Goal: Download file/media

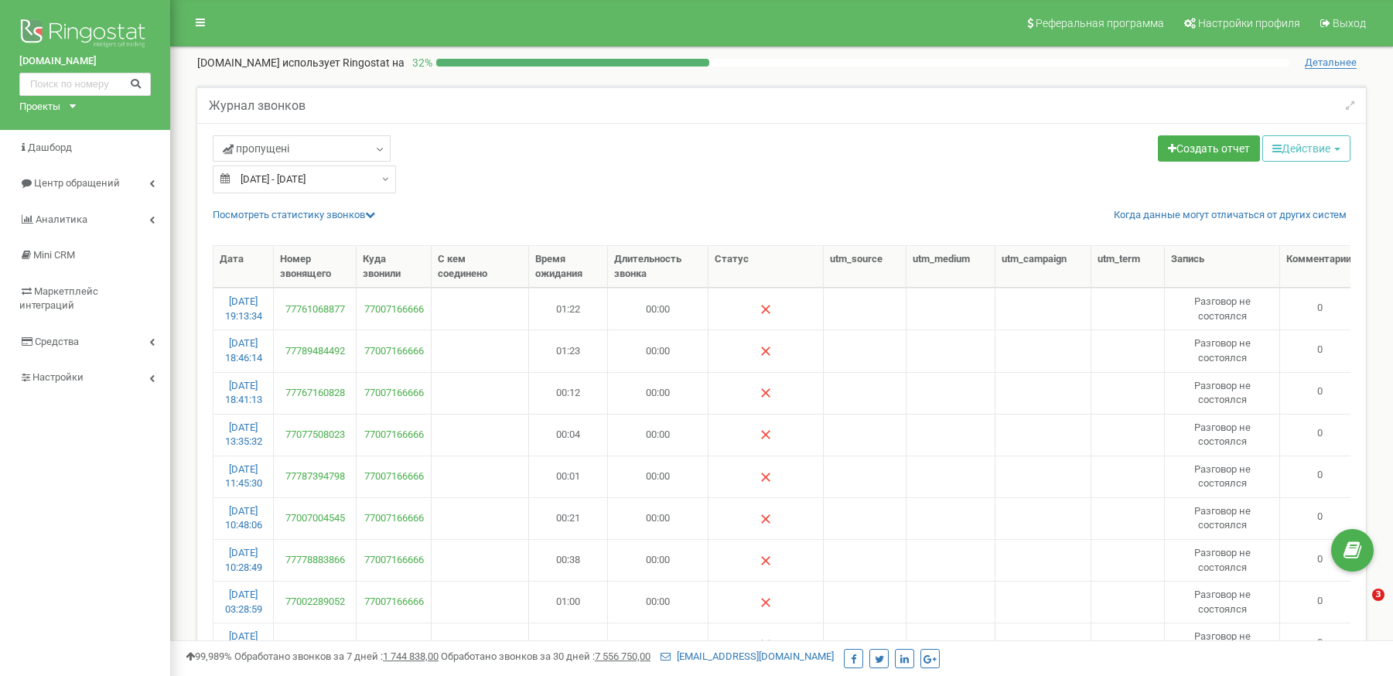
select select "50"
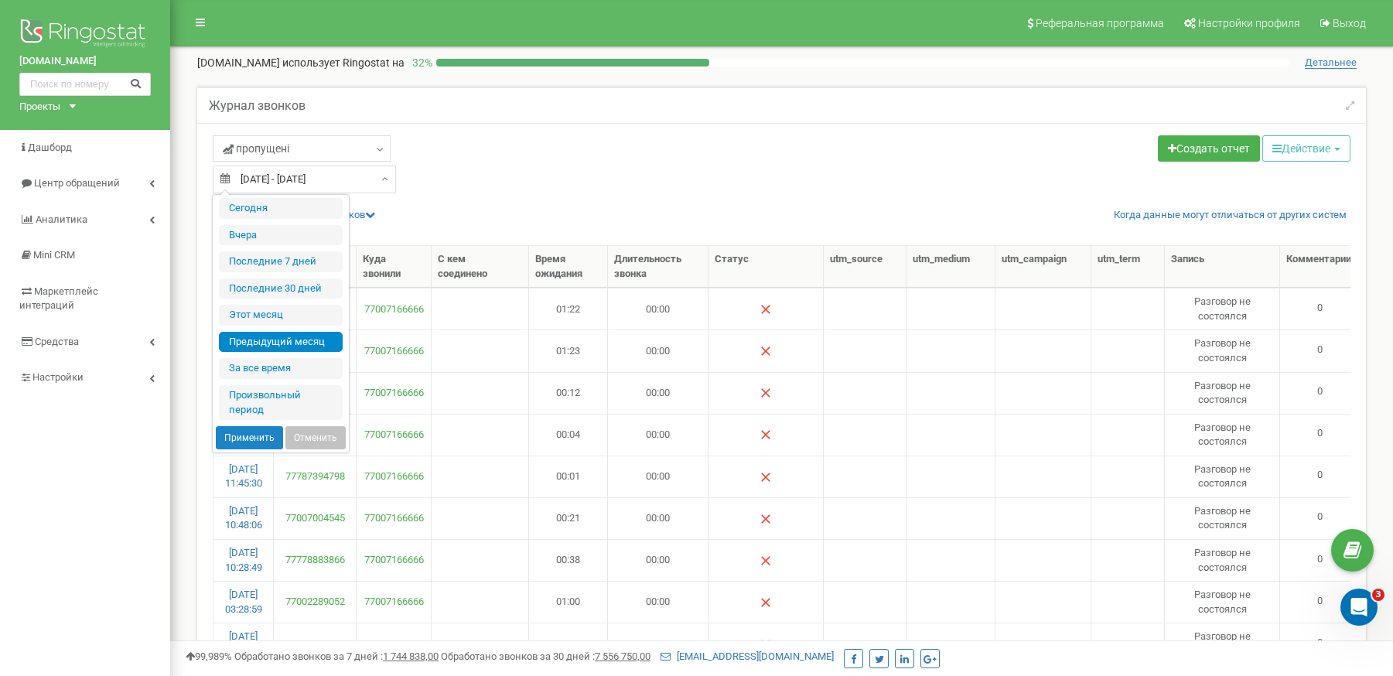
click at [367, 183] on input "[DATE] - [DATE]" at bounding box center [304, 180] width 183 height 28
click at [298, 308] on li "Этот месяц" at bounding box center [281, 315] width 124 height 21
type input "[DATE] - [DATE]"
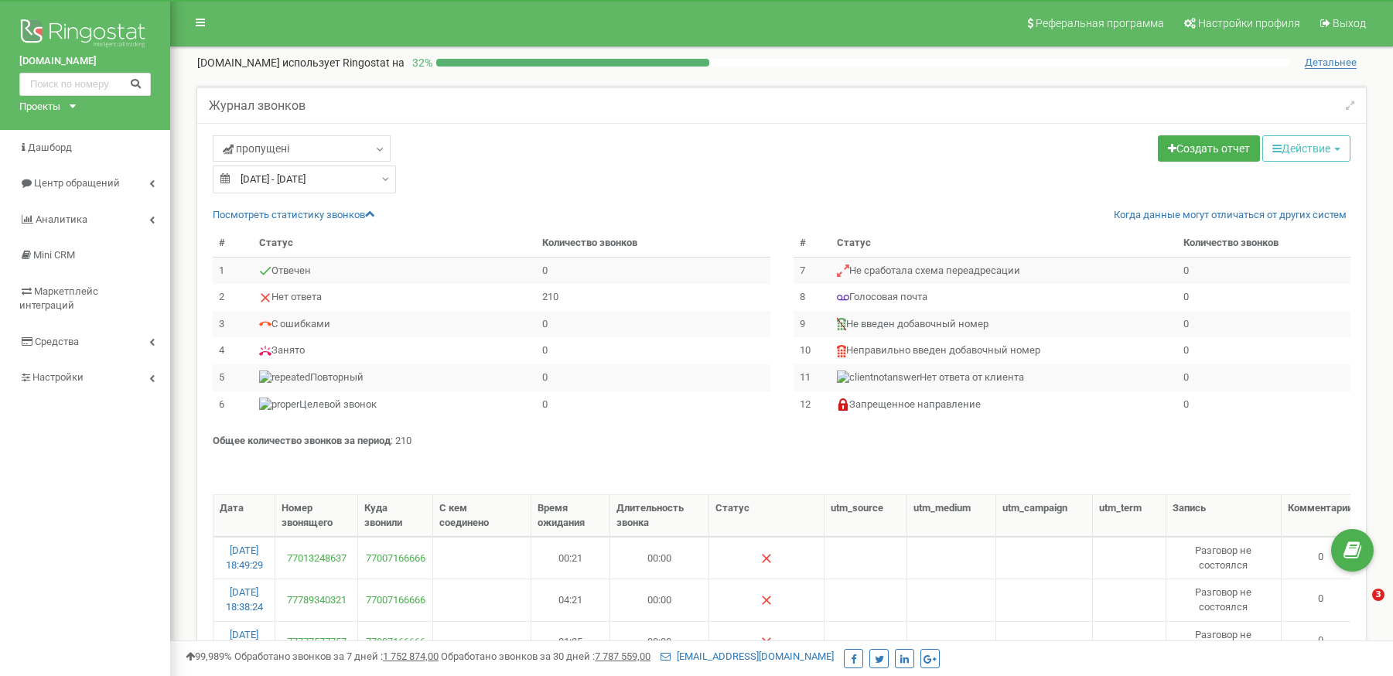
select select "100"
click at [1332, 142] on button "Действие" at bounding box center [1306, 148] width 88 height 26
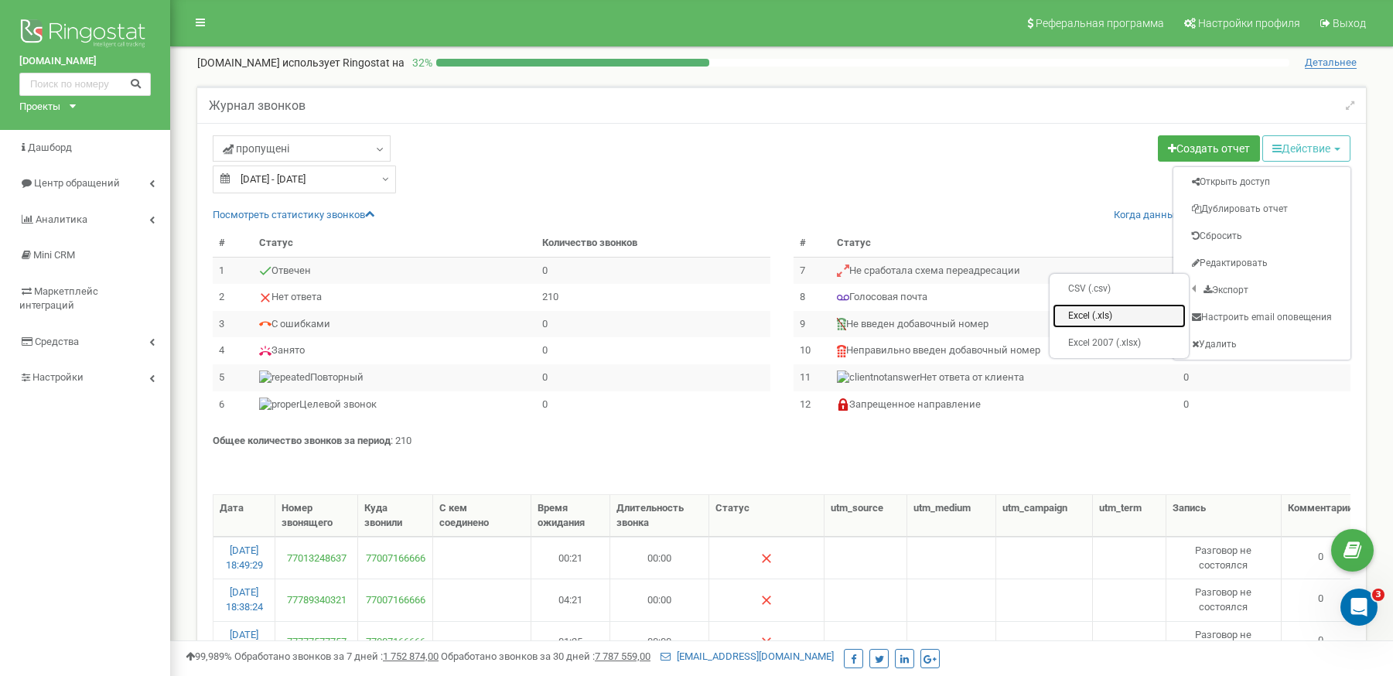
click at [1108, 312] on link "Excel (.xls)" at bounding box center [1119, 316] width 133 height 24
